Goal: Task Accomplishment & Management: Manage account settings

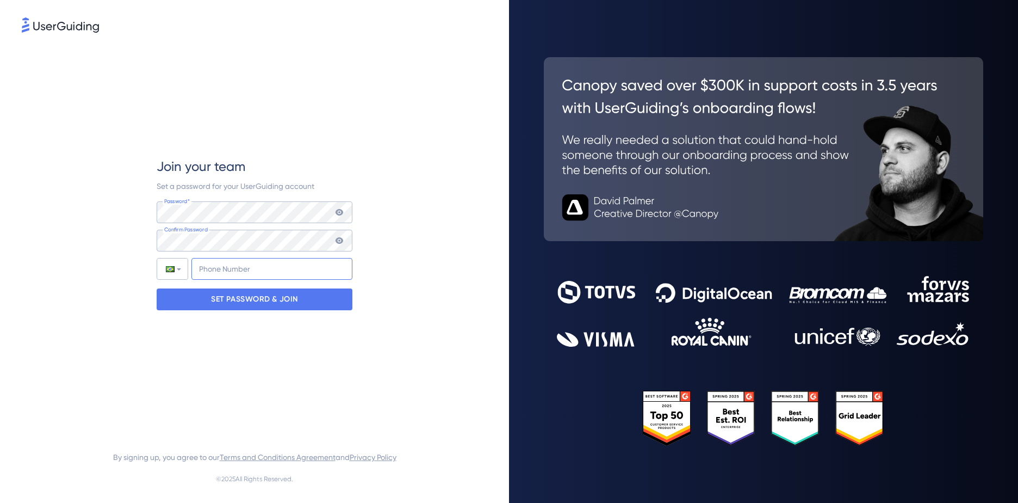
click at [249, 268] on input "+55" at bounding box center [272, 269] width 161 height 22
type input "[PHONE_NUMBER]"
click at [259, 298] on p "SET PASSWORD & JOIN" at bounding box center [254, 299] width 87 height 17
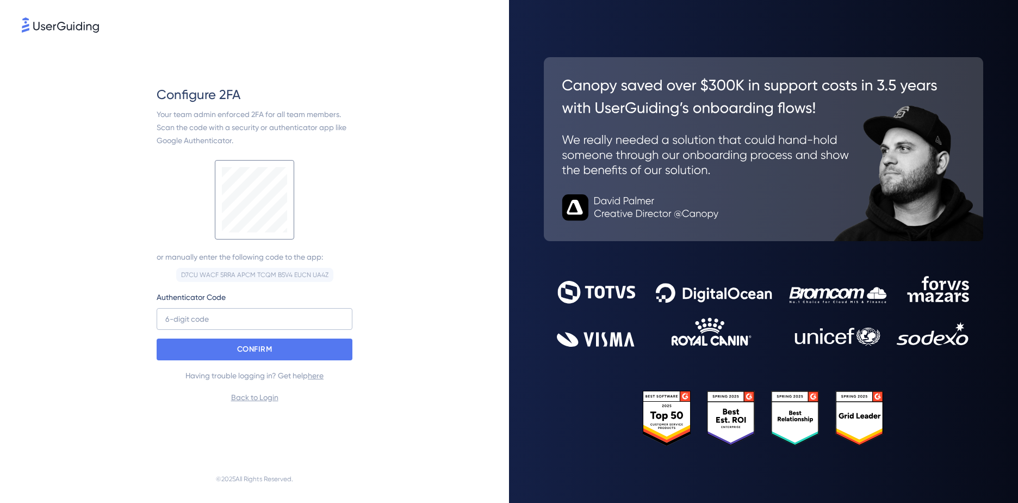
click at [357, 250] on div "Configure 2FA Your team admin enforced 2FA for all team members. Scan the code …" at bounding box center [255, 245] width 466 height 420
click at [262, 138] on div "Your team admin enforced 2FA for all team members. Scan the code with a securit…" at bounding box center [255, 127] width 196 height 39
click at [206, 320] on input at bounding box center [255, 319] width 196 height 22
type input "094 497"
click at [245, 348] on p "CONFIRM" at bounding box center [254, 349] width 35 height 17
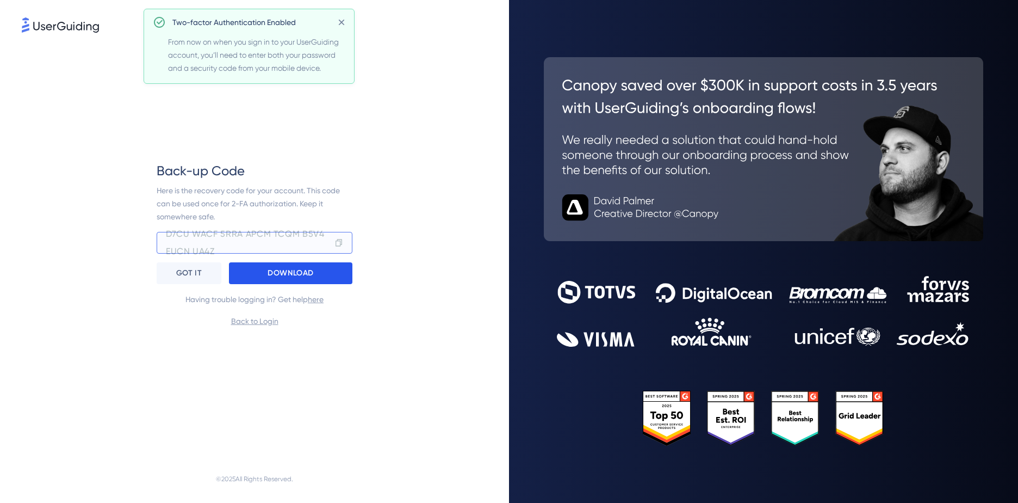
click at [301, 279] on p "DOWNLOAD" at bounding box center [291, 272] width 46 height 17
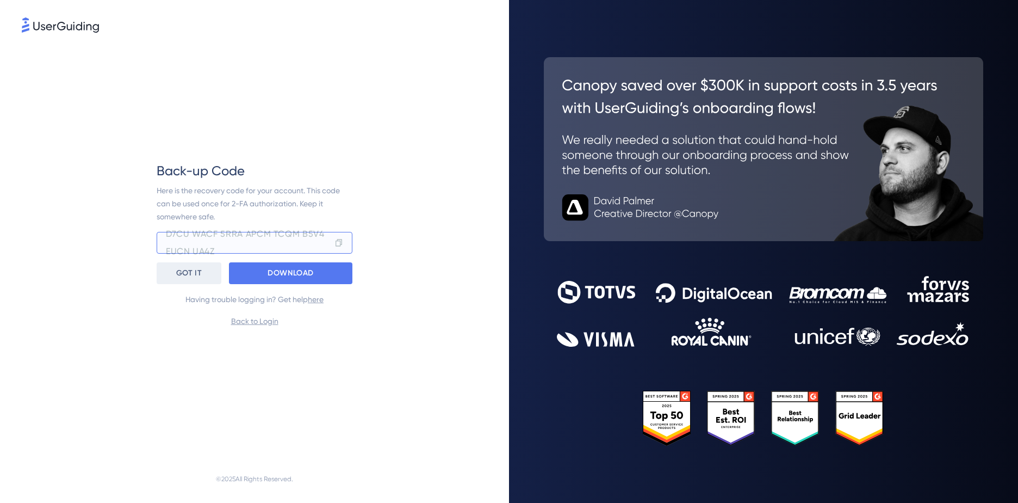
click at [198, 275] on p "GOT IT" at bounding box center [189, 272] width 26 height 17
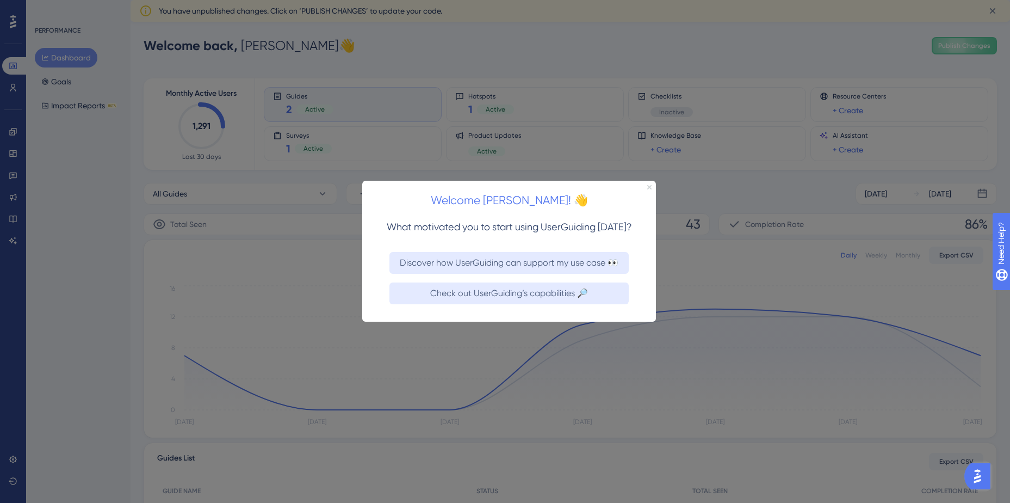
click at [650, 186] on icon "Close Preview" at bounding box center [649, 187] width 4 height 4
